Goal: Transaction & Acquisition: Purchase product/service

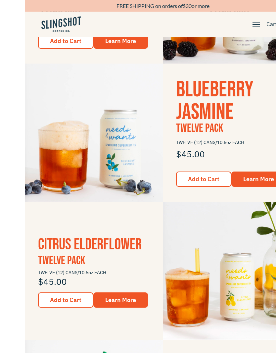
scroll to position [267, 0]
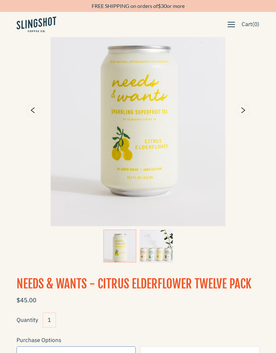
scroll to position [57, 0]
